Goal: Check status: Check status

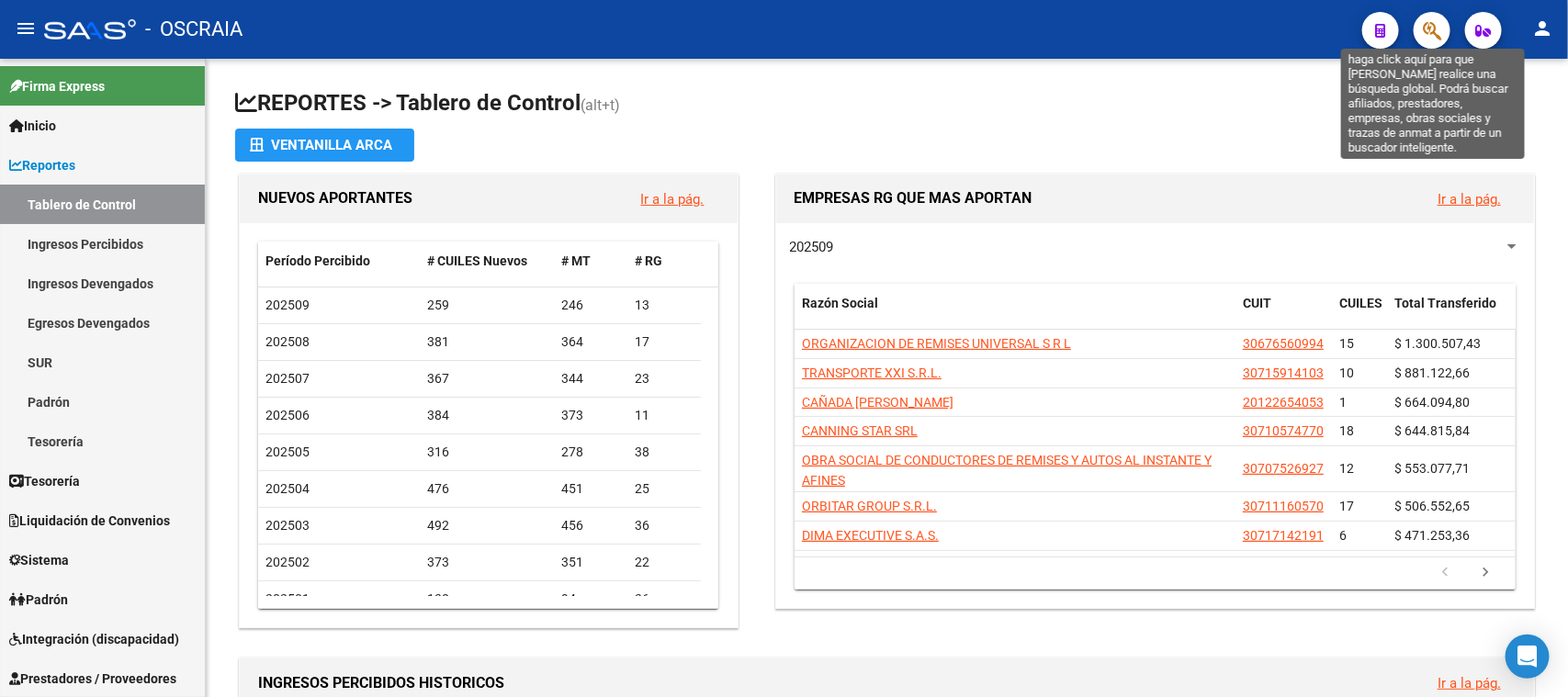
click at [1441, 29] on icon "button" at bounding box center [1432, 30] width 19 height 21
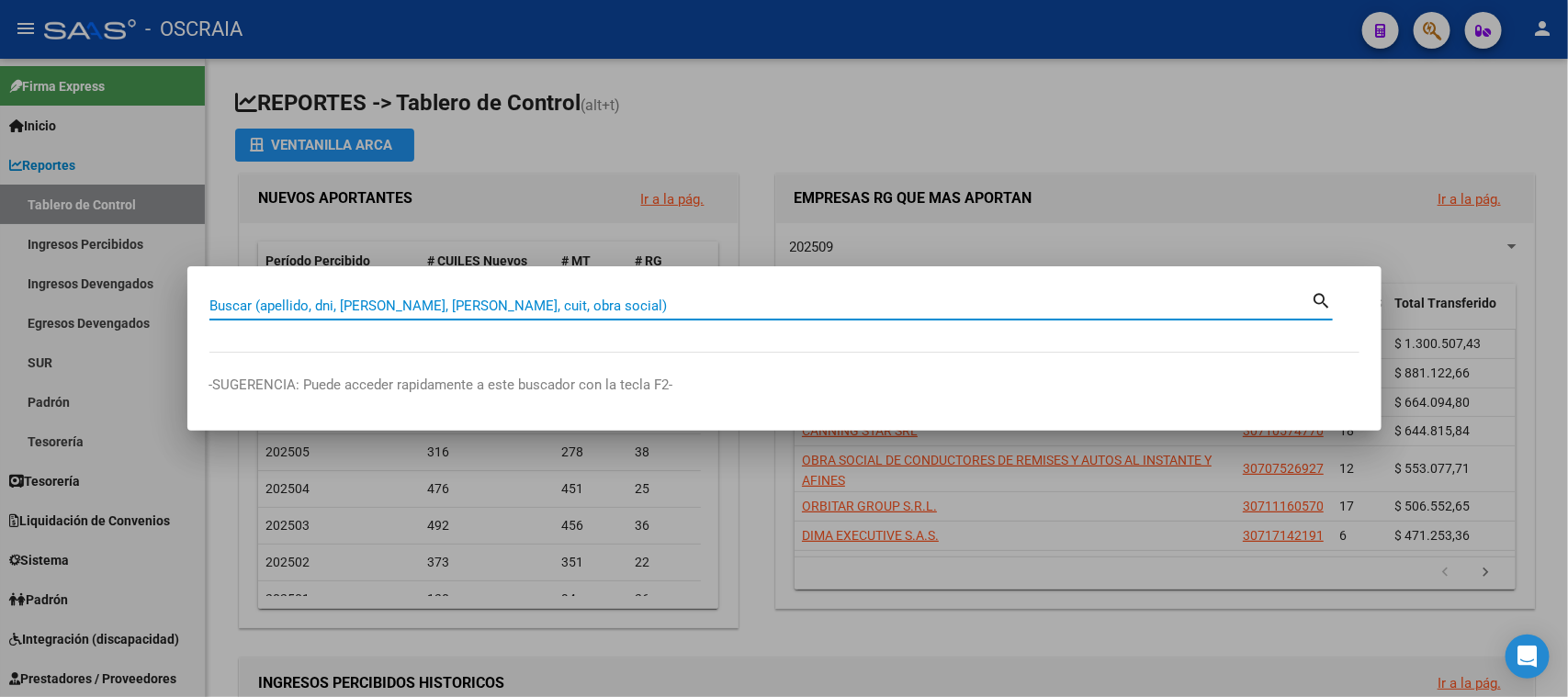
paste input "24322202"
type input "24322202"
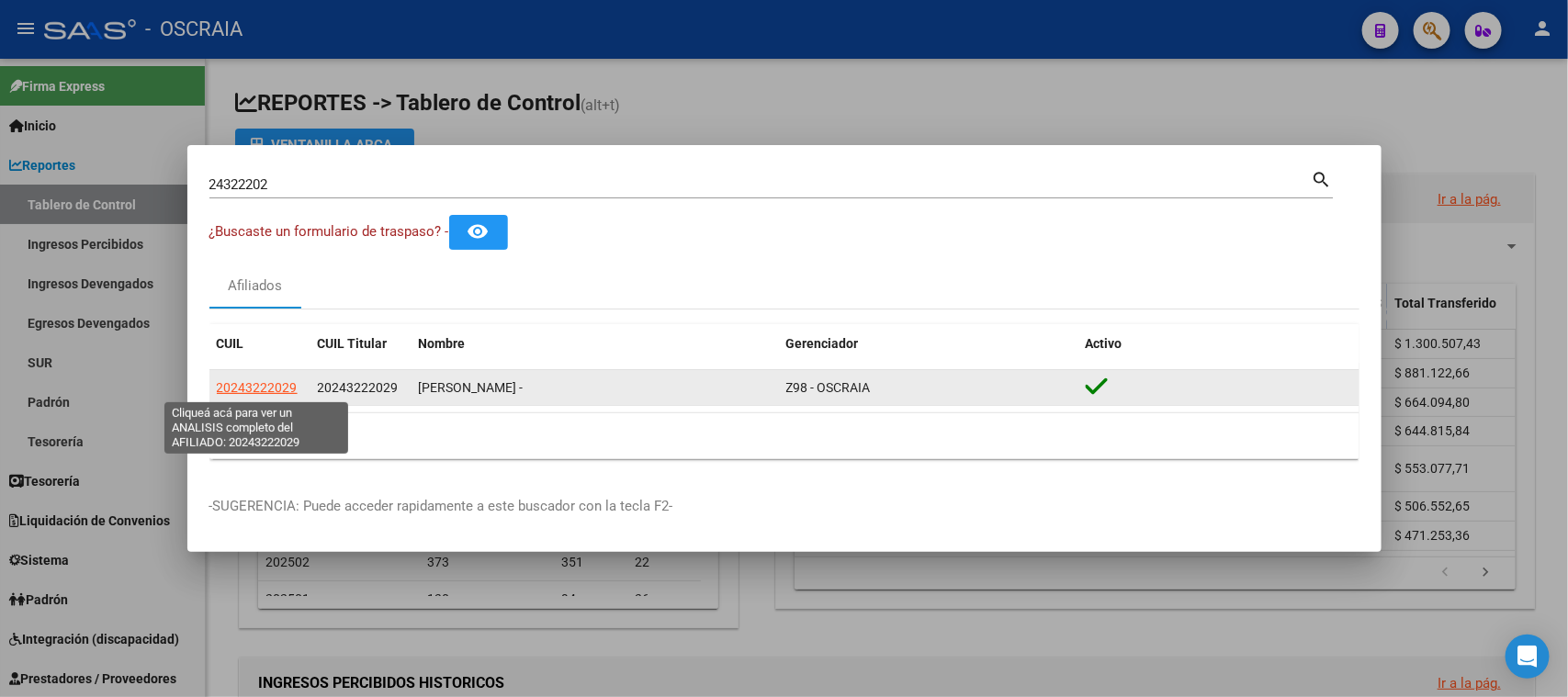
click at [273, 387] on span "20243222029" at bounding box center [257, 387] width 81 height 15
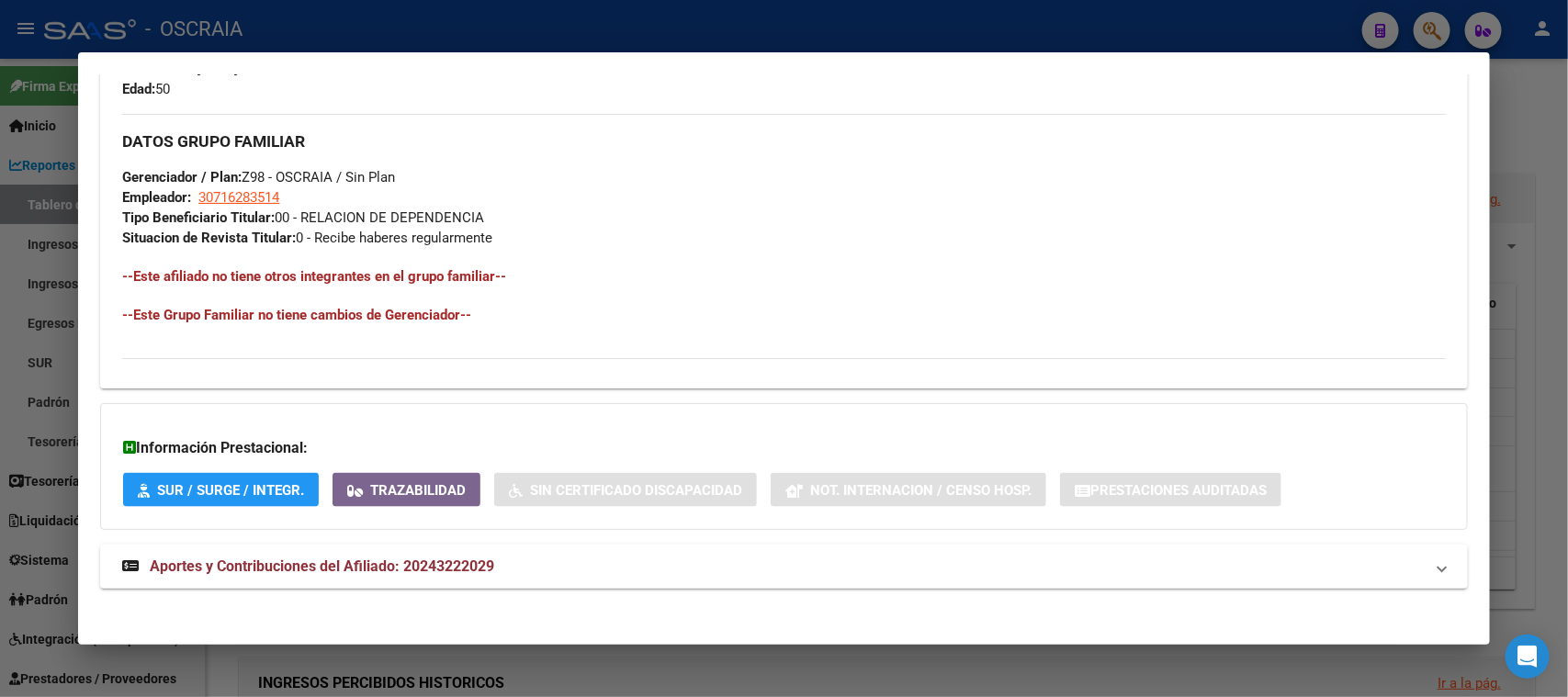
scroll to position [843, 0]
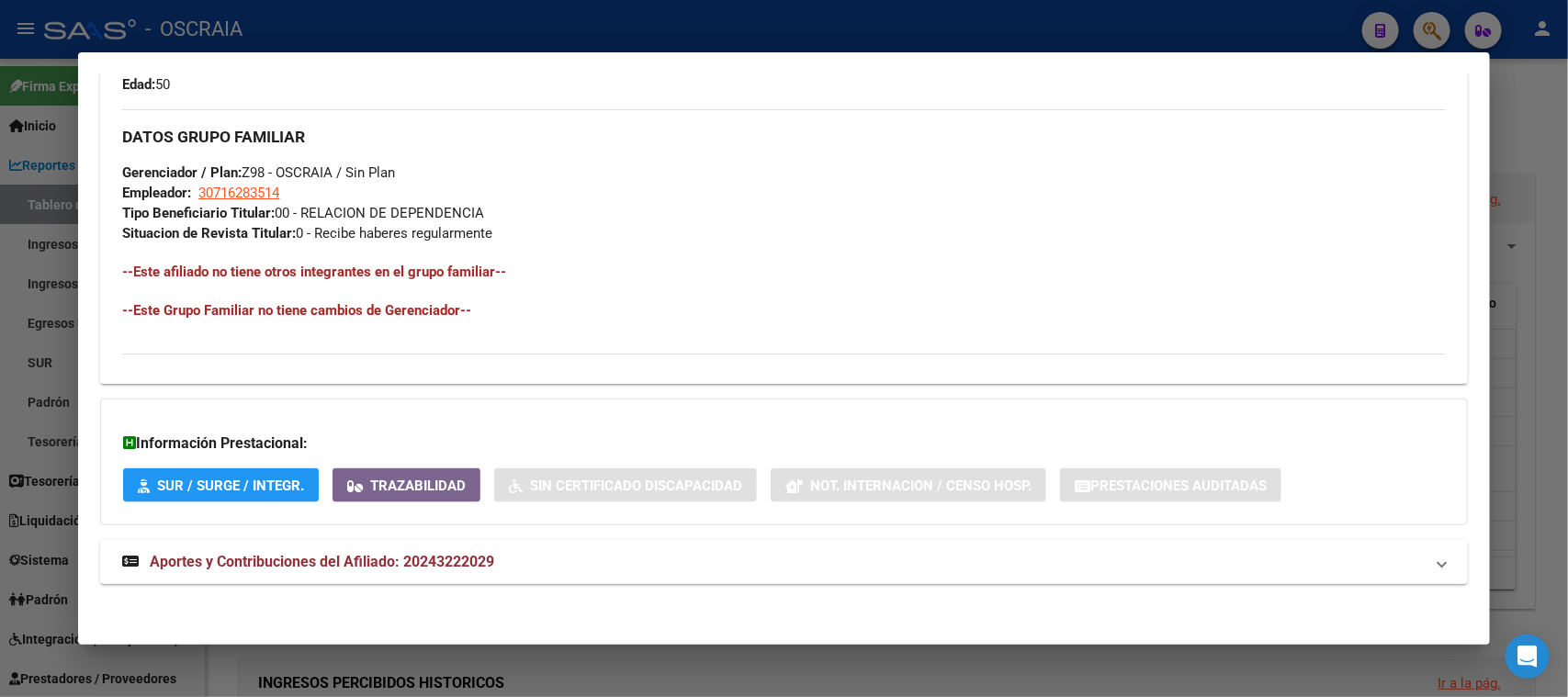
click at [480, 552] on span "Aportes y Contribuciones del Afiliado: 20243222029" at bounding box center [322, 561] width 344 height 18
click at [574, 563] on mat-panel-title "Aportes y Contribuciones del Afiliado: 20243222029" at bounding box center [772, 561] width 1301 height 22
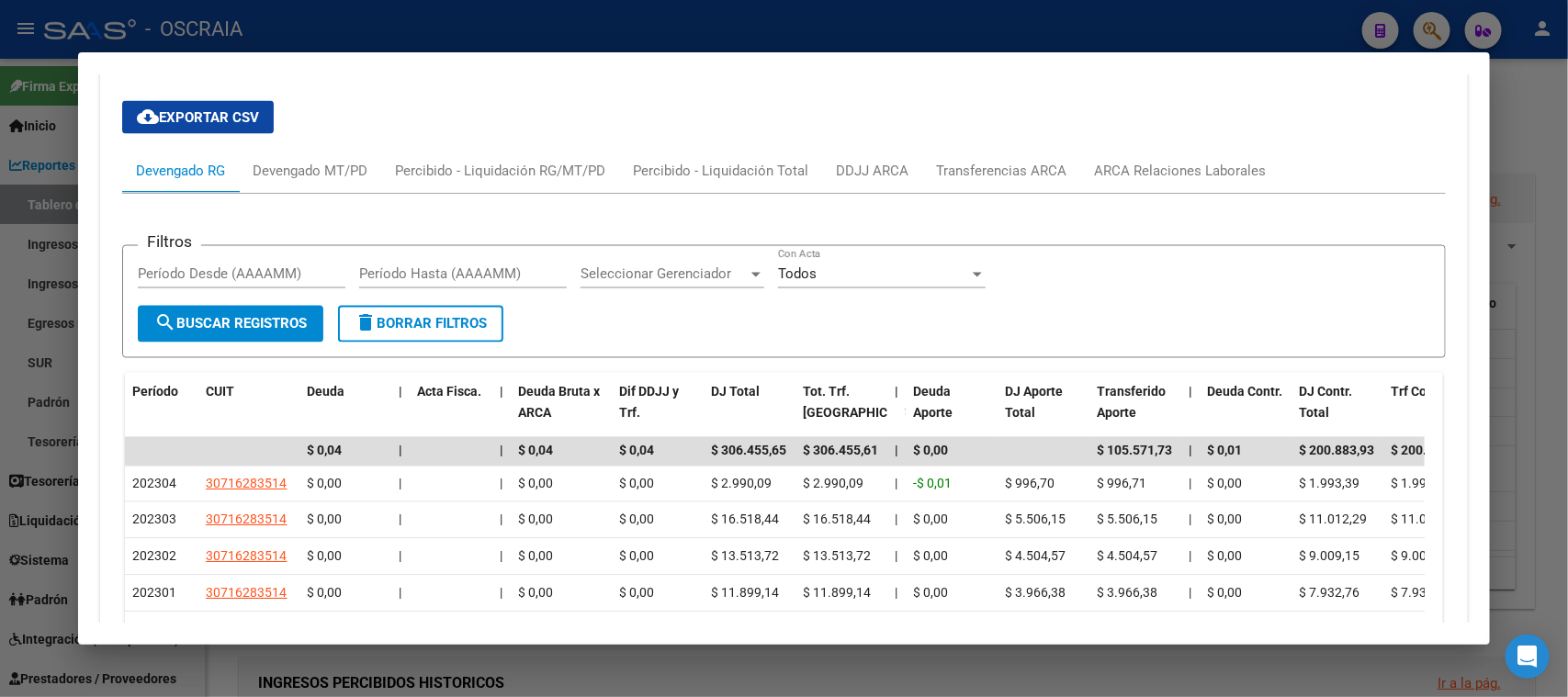
scroll to position [1189, 0]
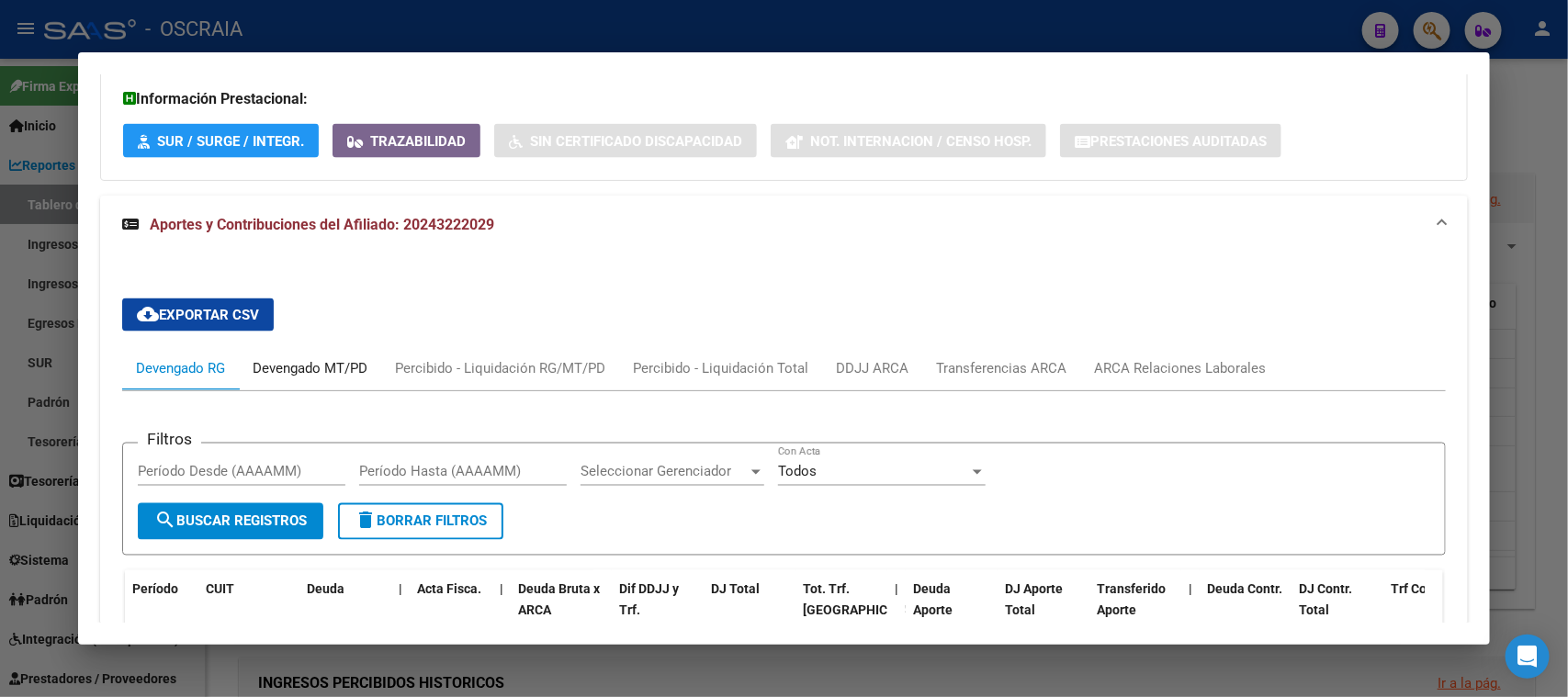
click at [350, 367] on div "Devengado MT/PD" at bounding box center [310, 368] width 115 height 21
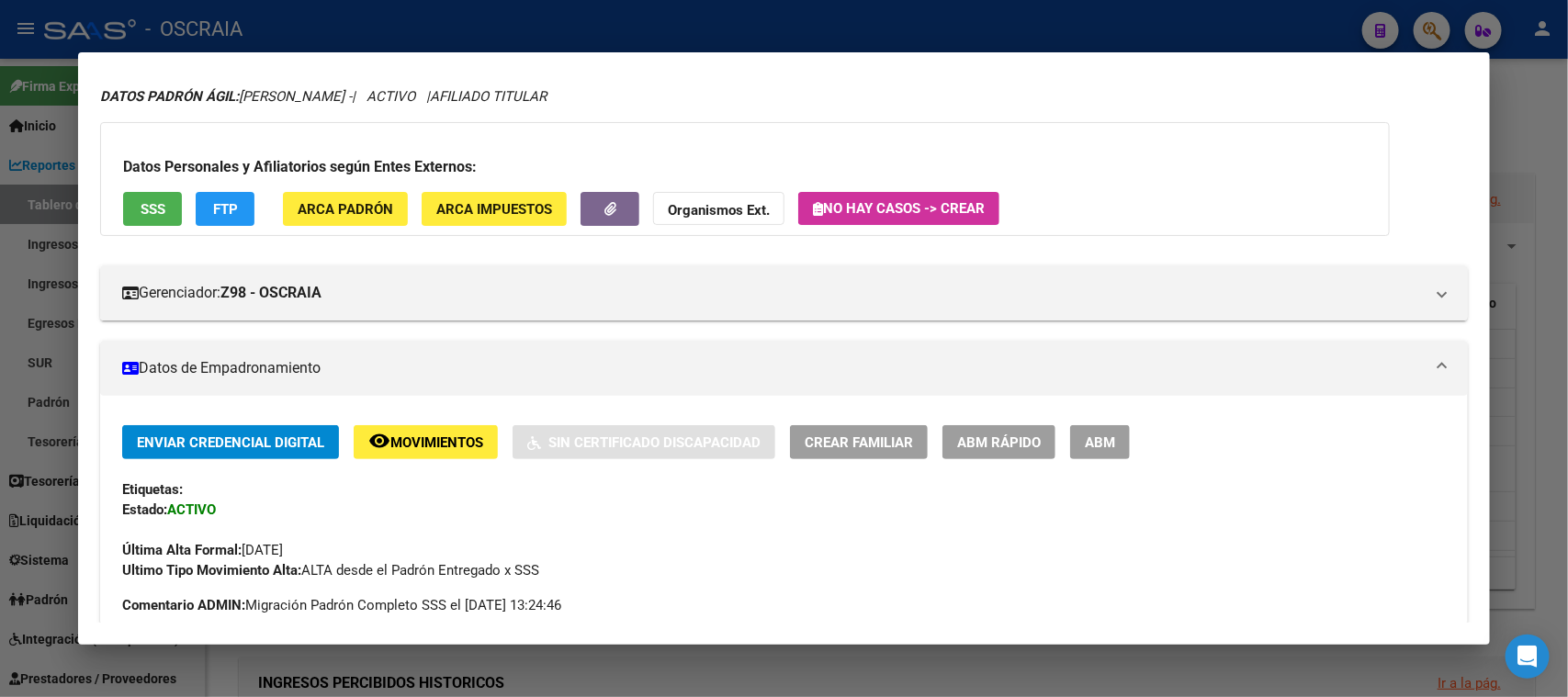
scroll to position [0, 0]
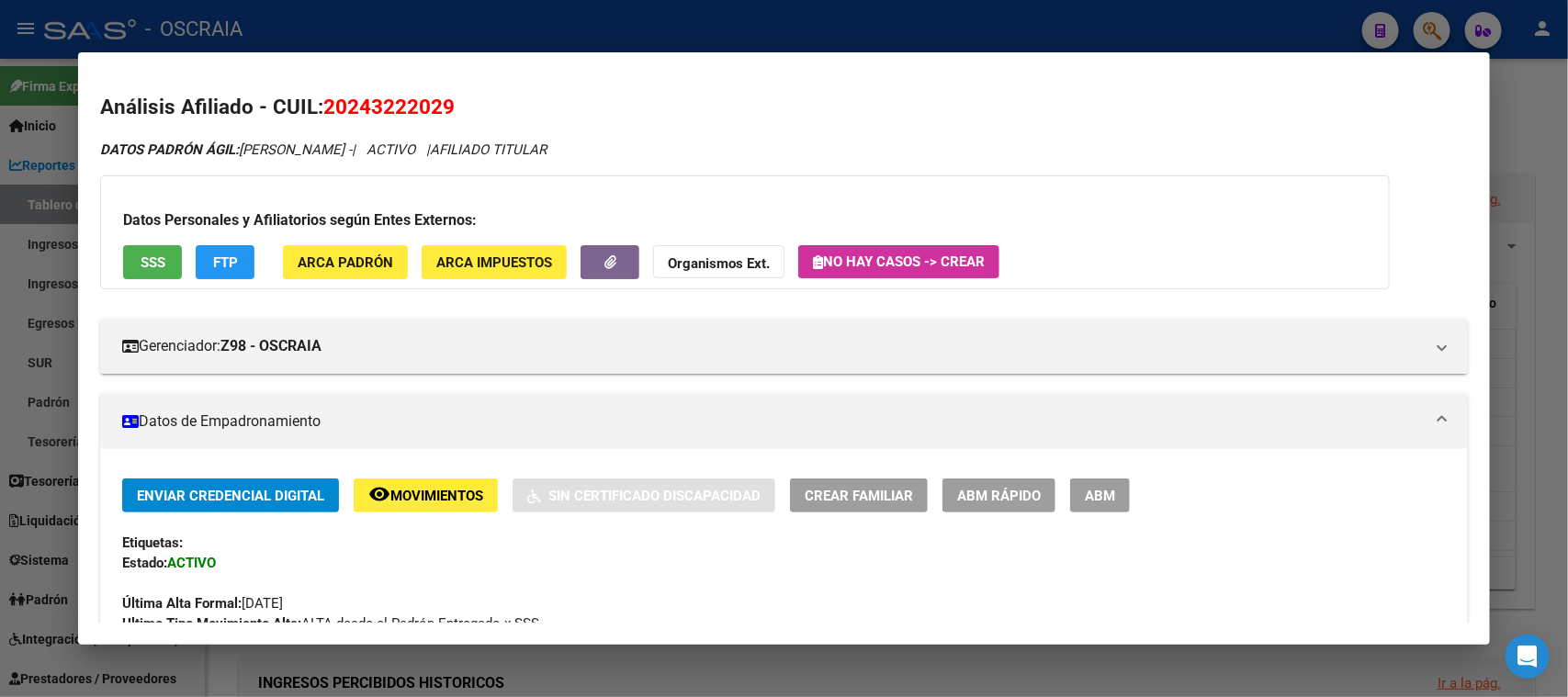
click at [358, 117] on span "20243222029" at bounding box center [390, 106] width 132 height 24
click at [349, 104] on span "20243222029" at bounding box center [390, 106] width 132 height 24
copy span "20243222029"
